Goal: Book appointment/travel/reservation

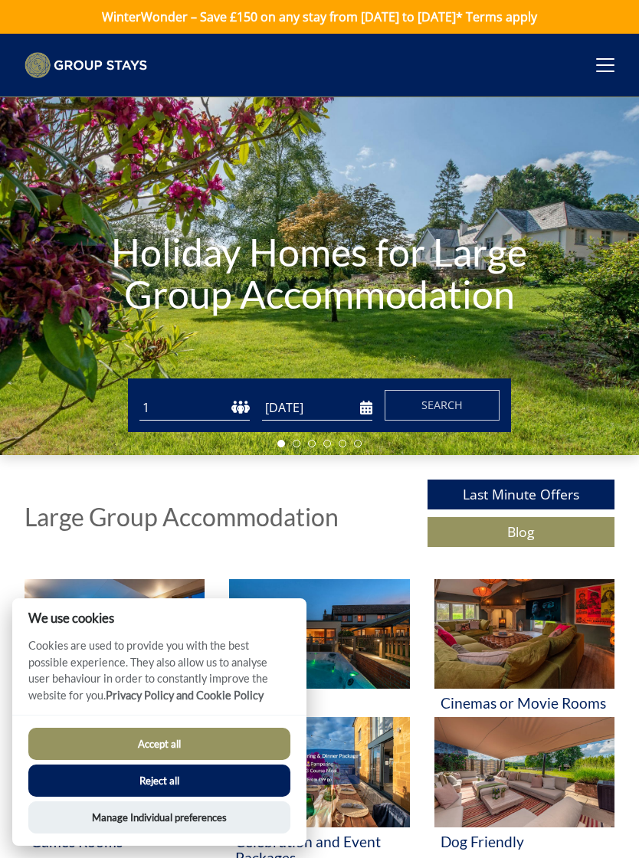
click at [237, 784] on button "Reject all" at bounding box center [159, 780] width 262 height 32
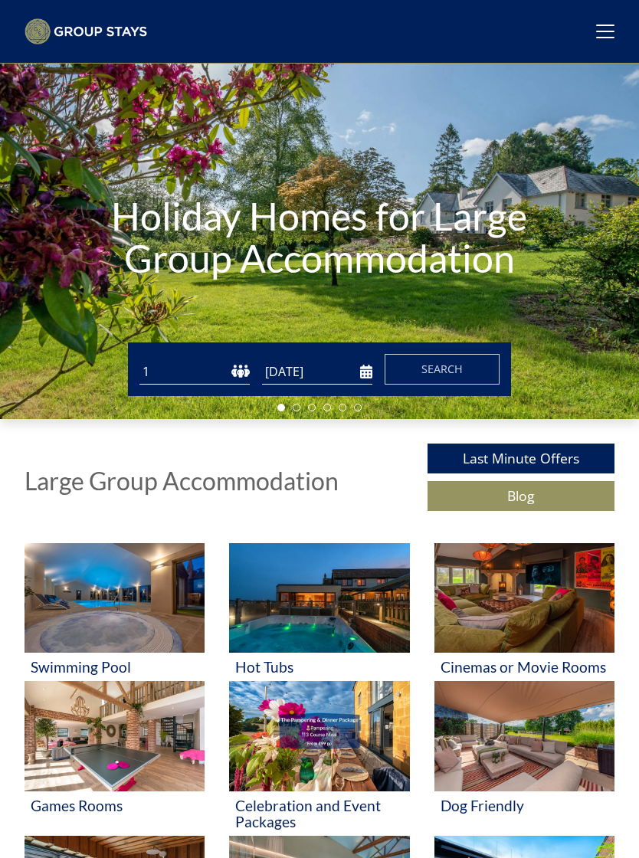
scroll to position [52, 0]
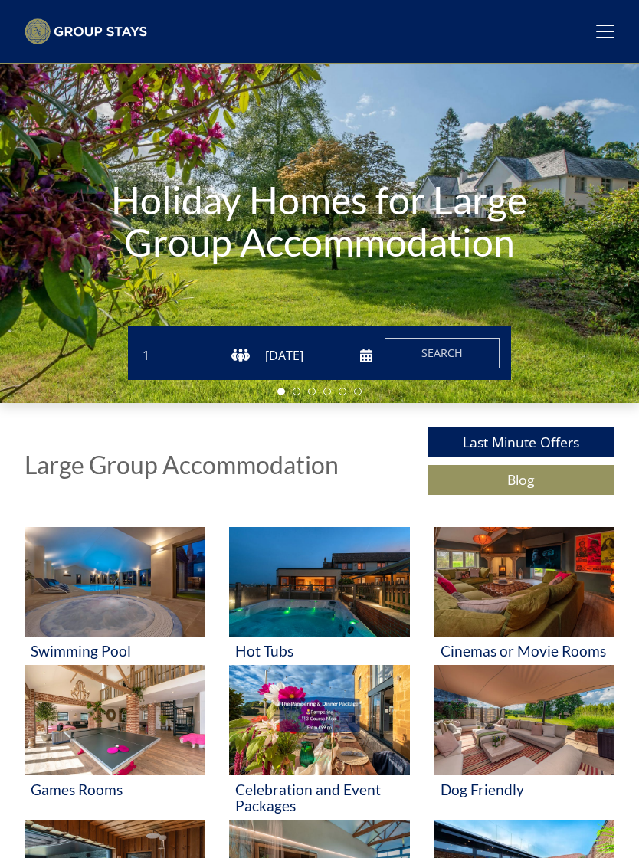
click at [344, 600] on img at bounding box center [319, 581] width 180 height 109
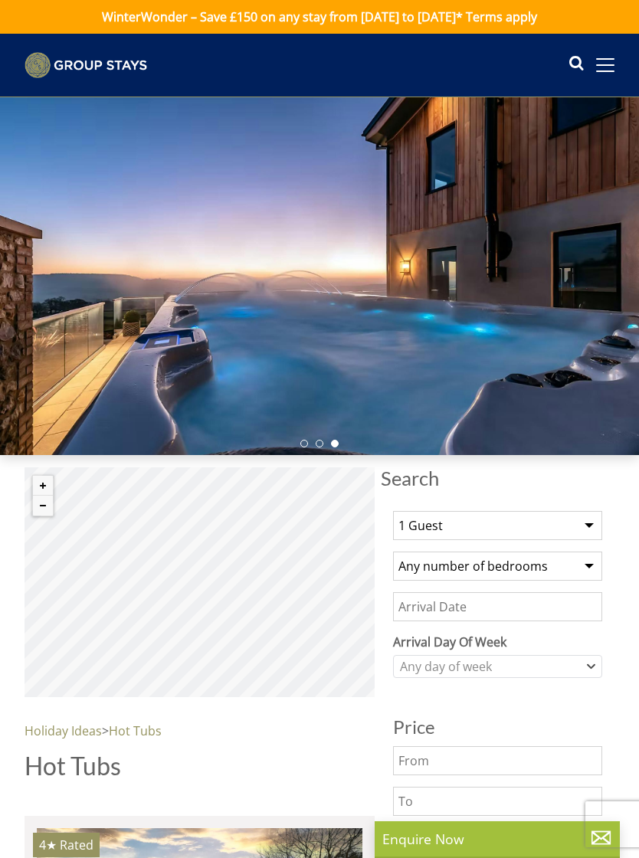
click at [546, 528] on select "1 Guest 2 Guests 3 Guests 4 Guests 5 Guests 6 Guests 7 Guests 8 Guests 9 Guests…" at bounding box center [497, 525] width 209 height 29
select select "4"
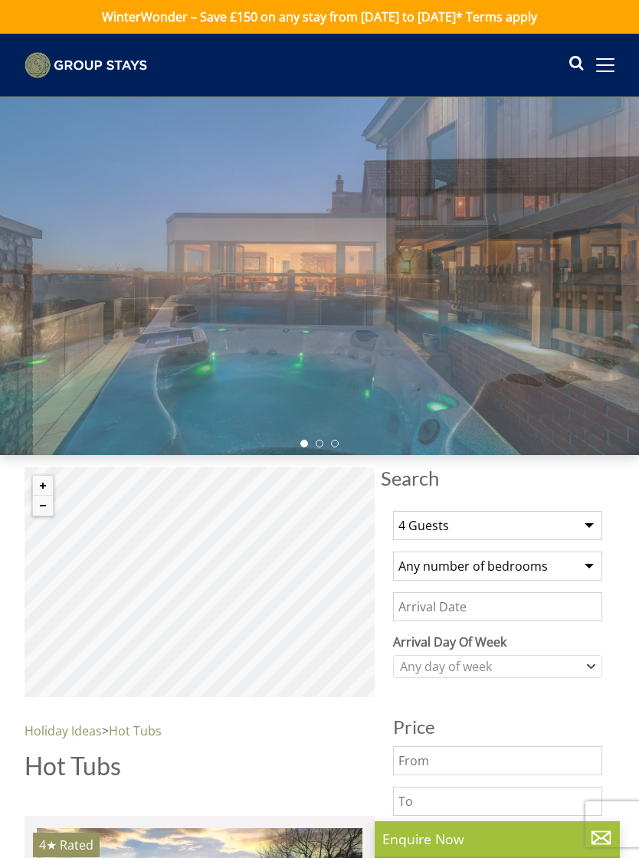
click at [549, 563] on select "Any number of bedrooms 4 Bedrooms 5 Bedrooms 6 Bedrooms 7 Bedrooms 8 Bedrooms 9…" at bounding box center [497, 565] width 209 height 29
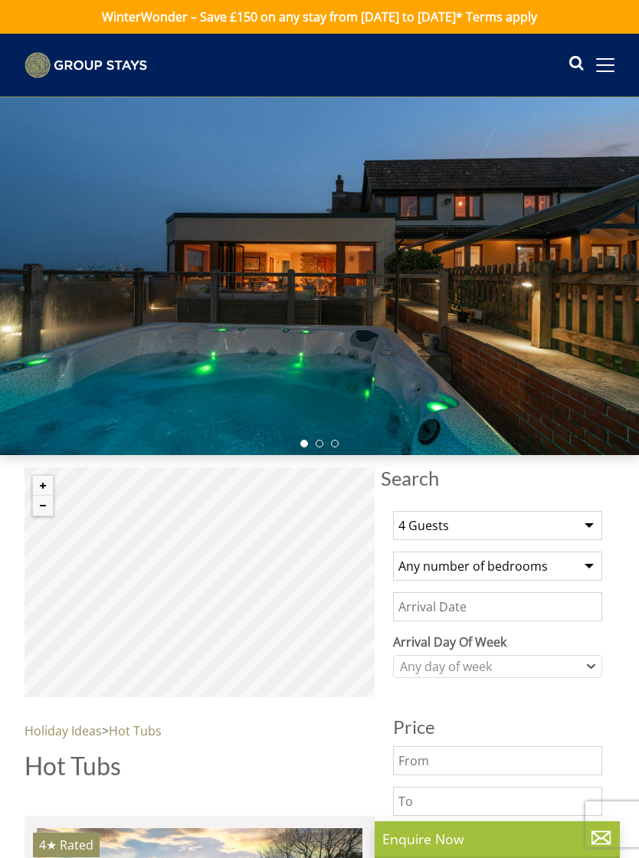
select select "10"
click at [584, 522] on select "1 Guest 2 Guests 3 Guests 4 Guests 5 Guests 6 Guests 7 Guests 8 Guests 9 Guests…" at bounding box center [497, 525] width 209 height 29
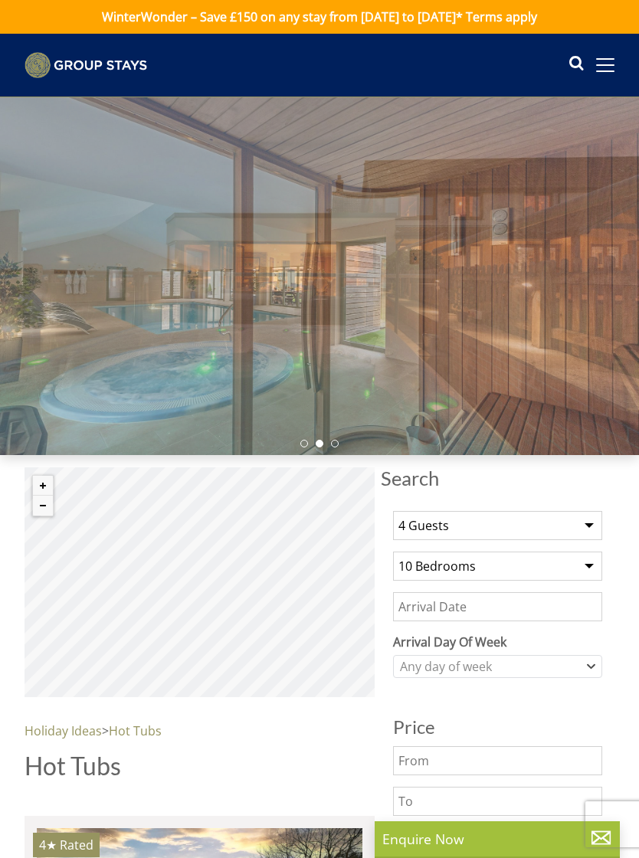
select select "10"
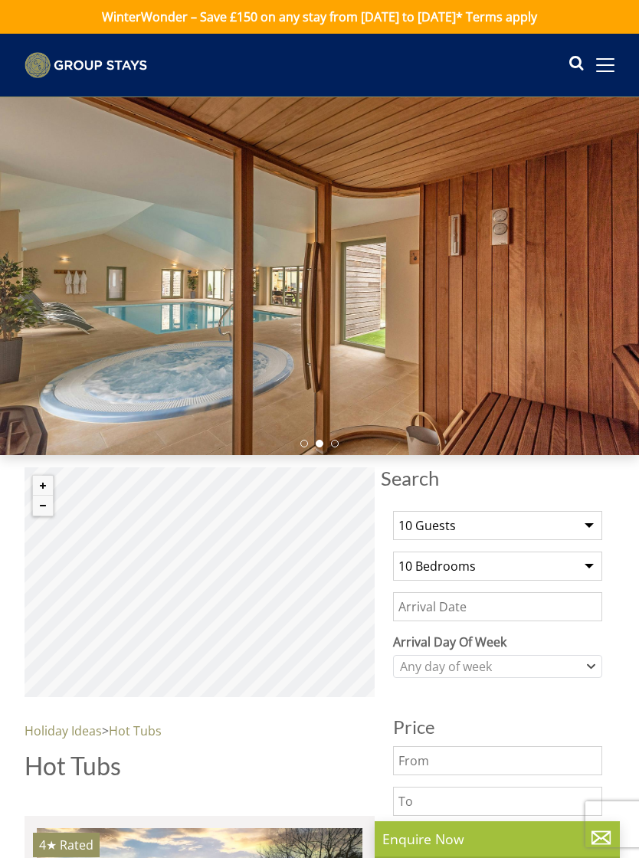
click at [538, 607] on input "Date" at bounding box center [497, 606] width 209 height 29
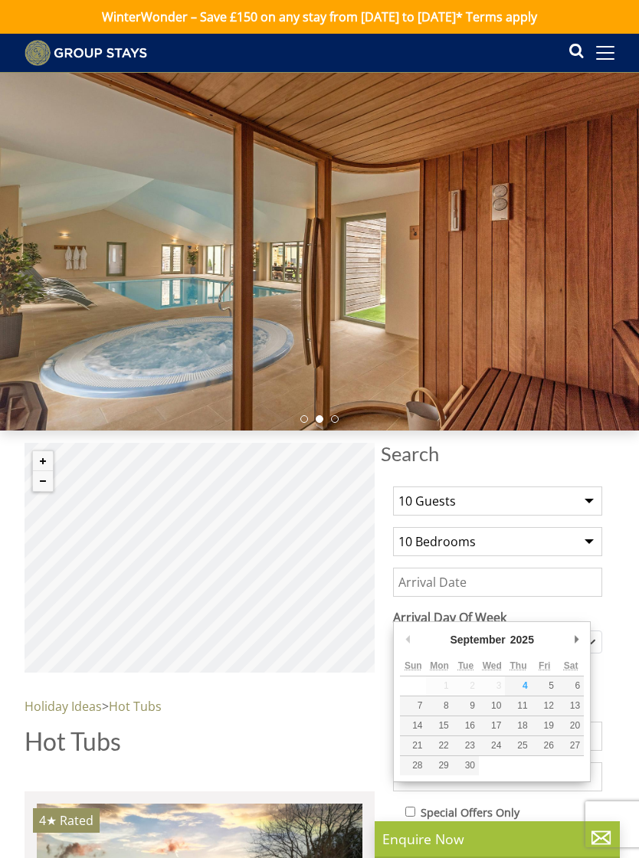
scroll to position [35, 0]
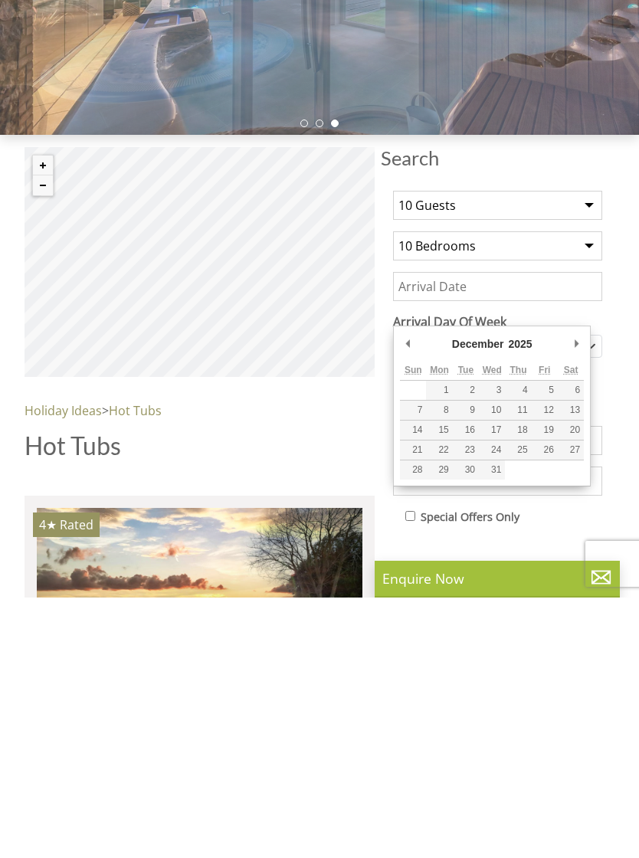
type input "27/12/2025"
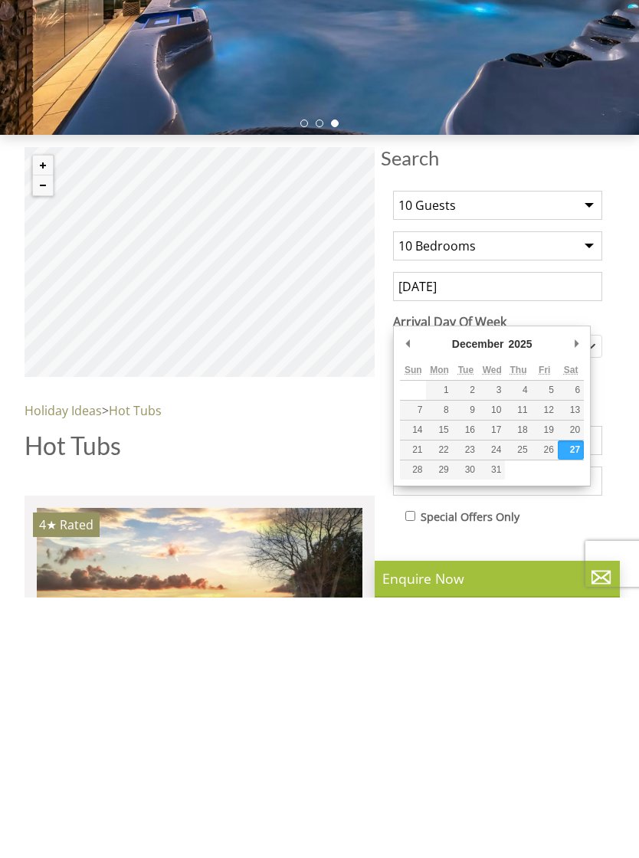
scroll to position [296, 0]
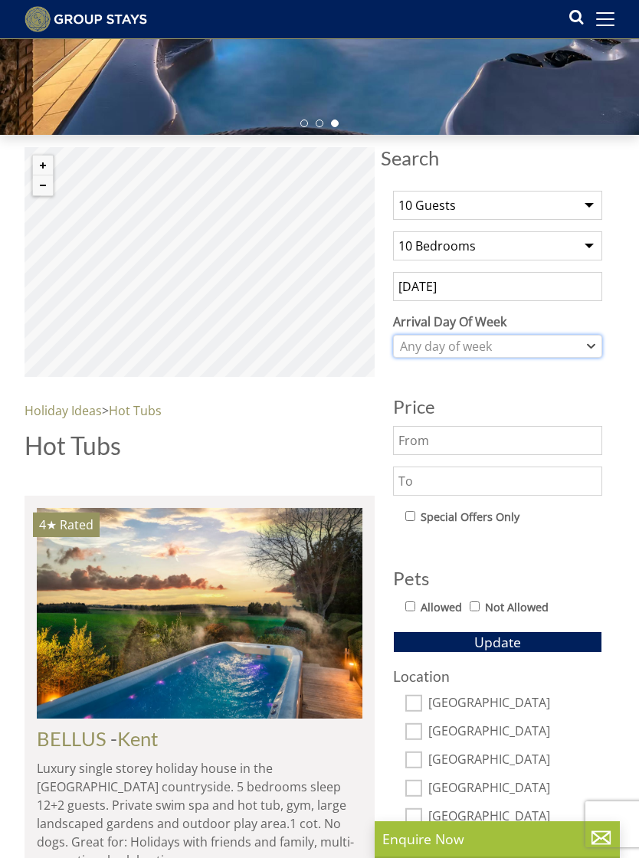
click at [566, 350] on div "Any day of week" at bounding box center [489, 346] width 187 height 17
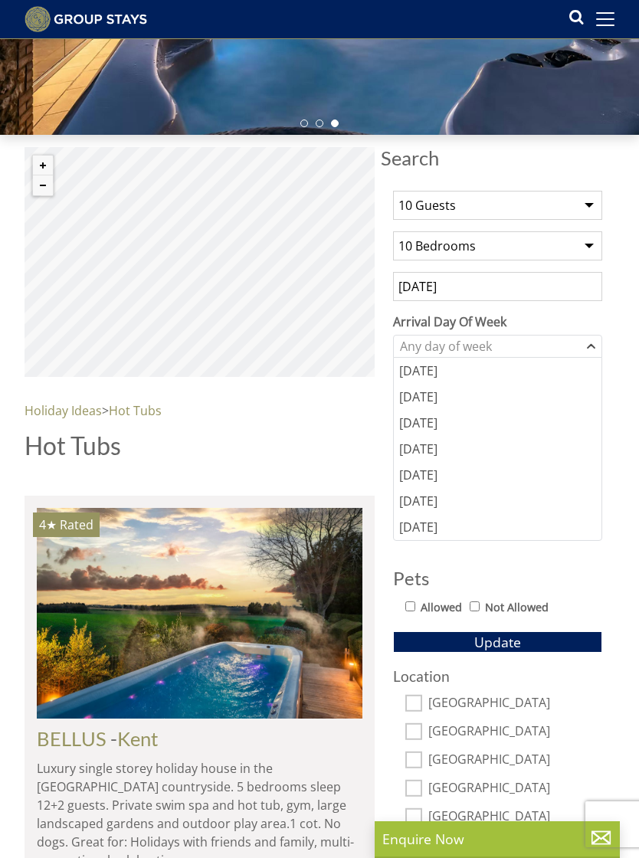
click at [434, 475] on div "Friday" at bounding box center [498, 475] width 208 height 26
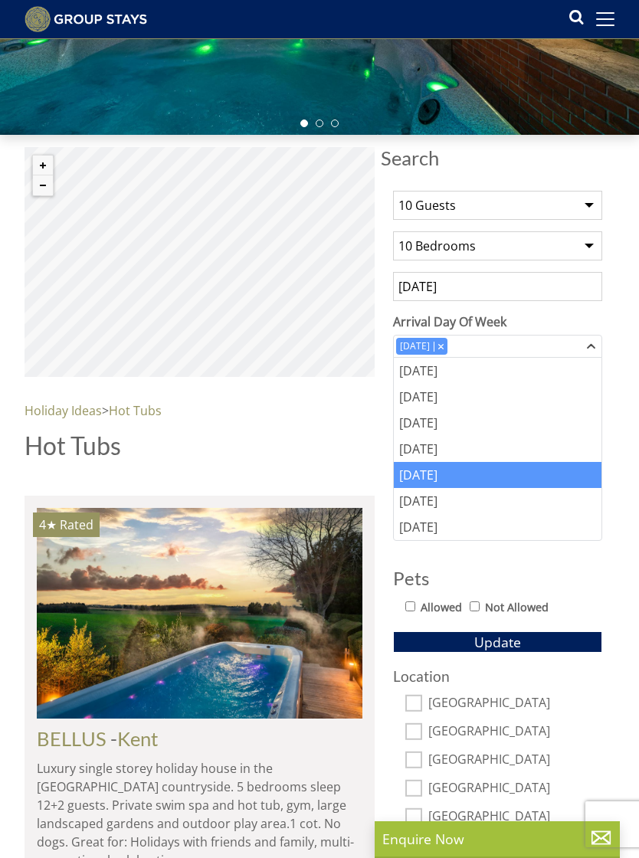
click at [423, 606] on label "Allowed" at bounding box center [440, 607] width 41 height 17
click at [415, 606] on input "Allowed" at bounding box center [410, 606] width 10 height 10
checkbox input "true"
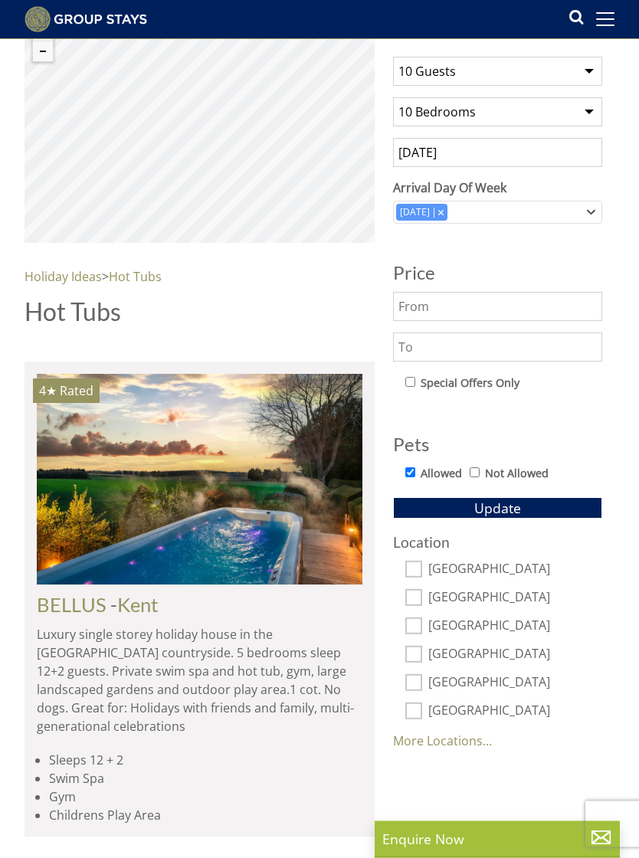
scroll to position [430, 0]
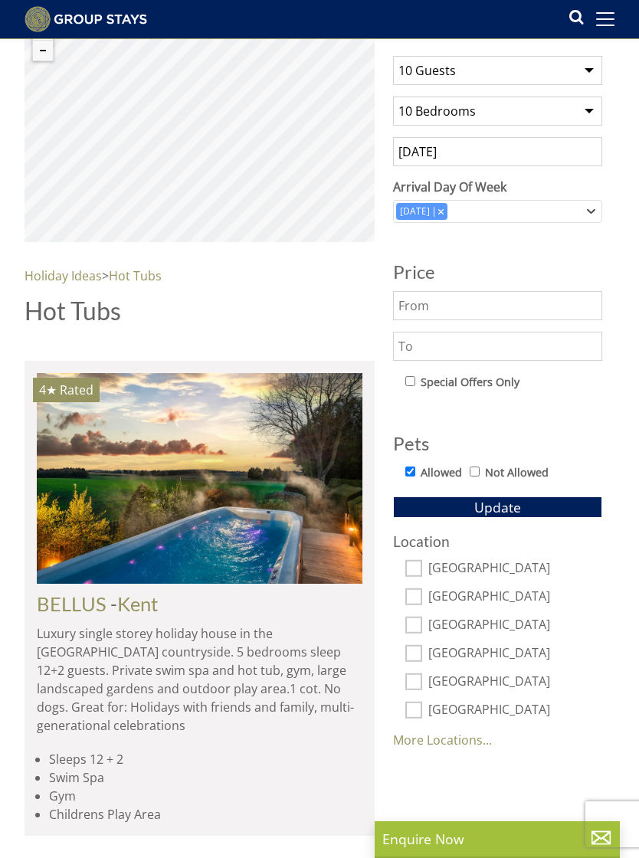
click at [483, 739] on link "More Locations..." at bounding box center [442, 739] width 99 height 17
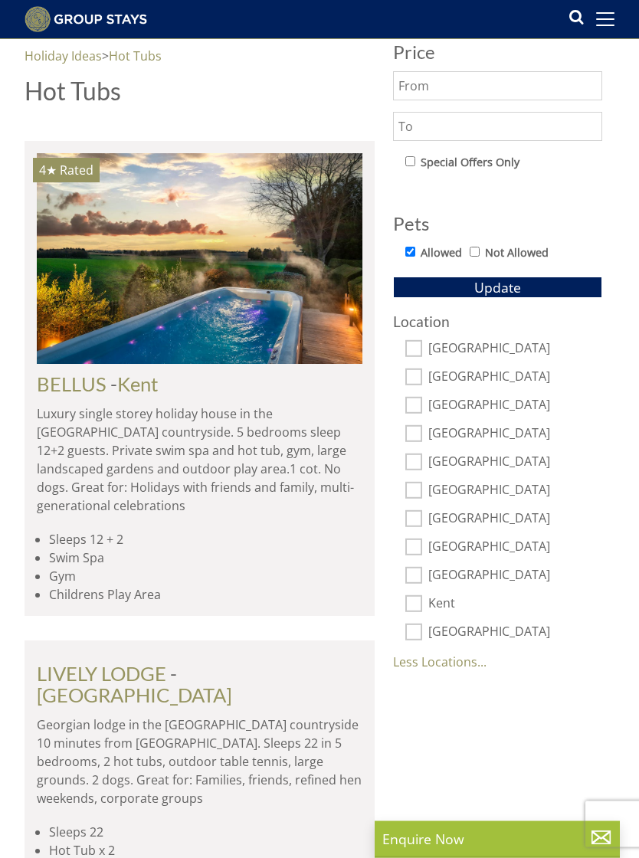
scroll to position [650, 0]
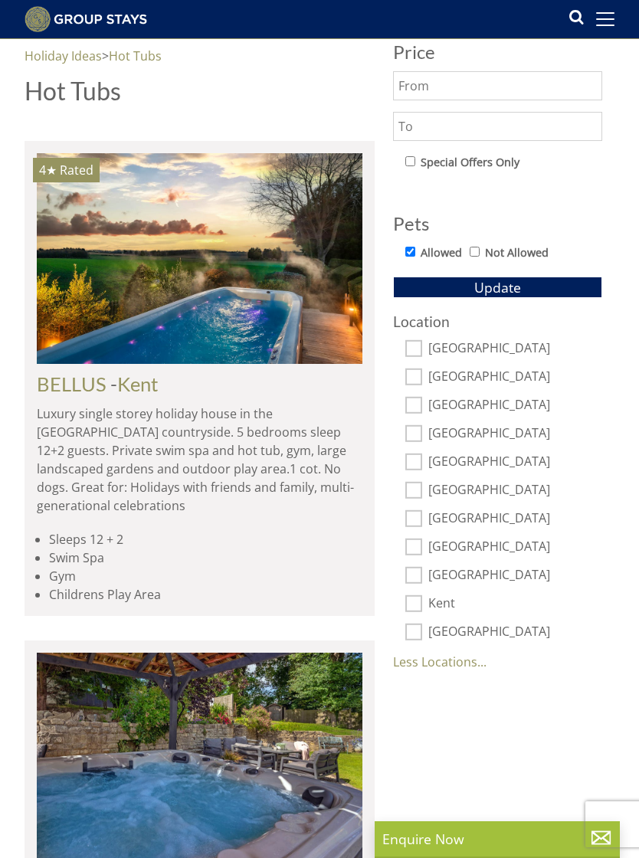
click at [421, 572] on input "Herefordshire" at bounding box center [413, 575] width 17 height 17
checkbox input "true"
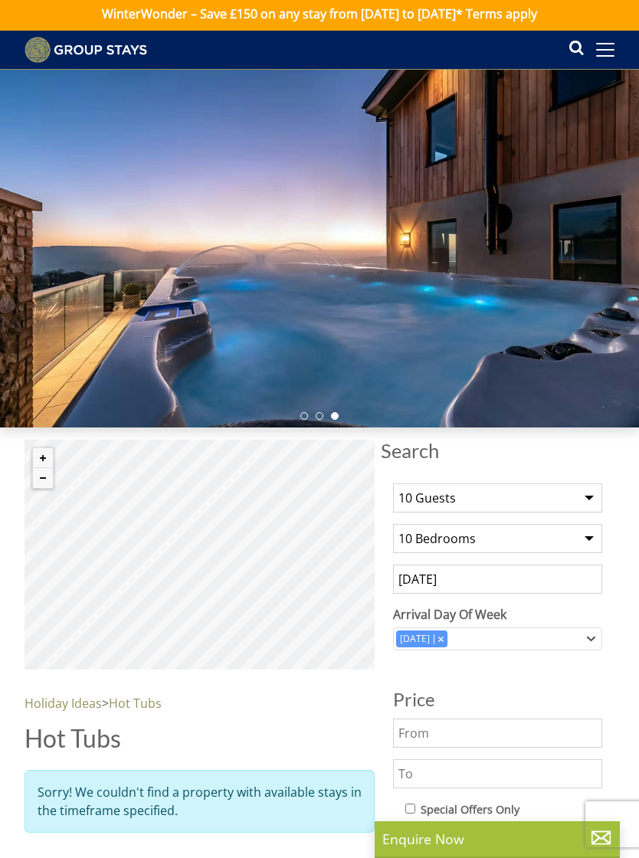
scroll to position [0, 0]
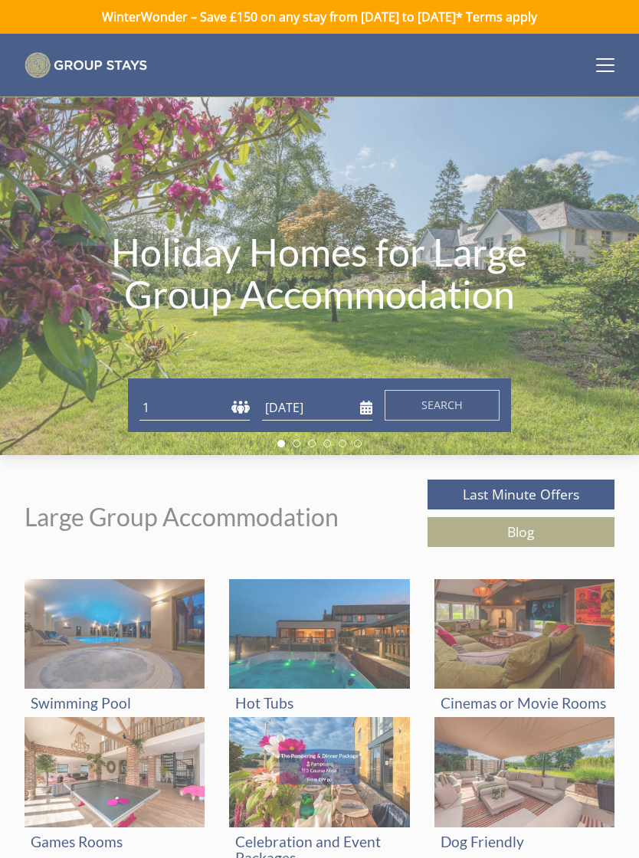
scroll to position [52, 0]
